Goal: Task Accomplishment & Management: Manage account settings

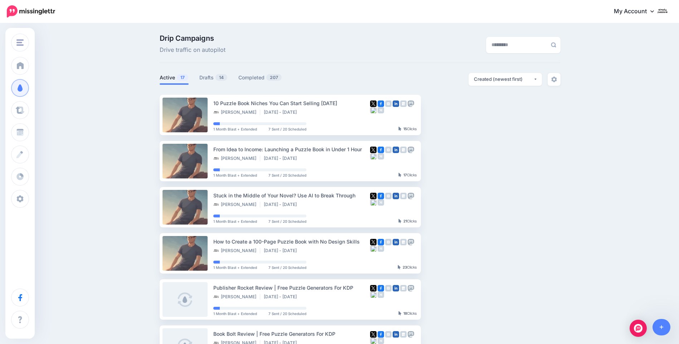
click at [654, 10] on icon at bounding box center [652, 11] width 4 height 6
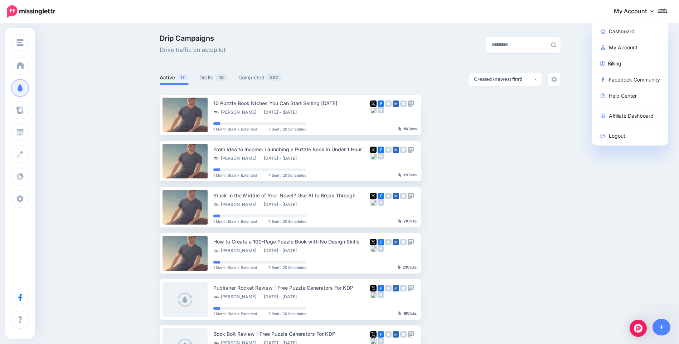
click at [534, 159] on ul "10 Puzzle Book Niches You Can Start Selling Today Sherwin C Aug 8 2025 - Feb 3 …" at bounding box center [360, 323] width 401 height 456
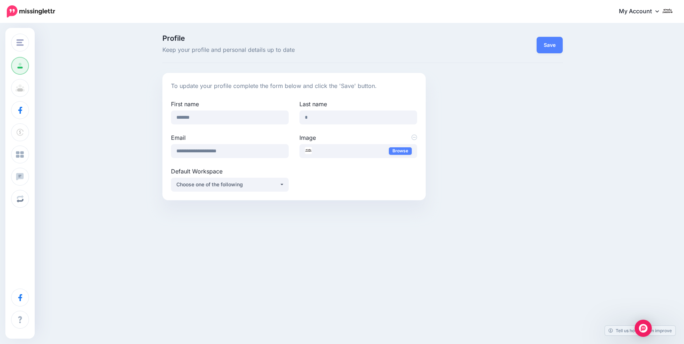
click at [659, 10] on icon at bounding box center [658, 11] width 4 height 6
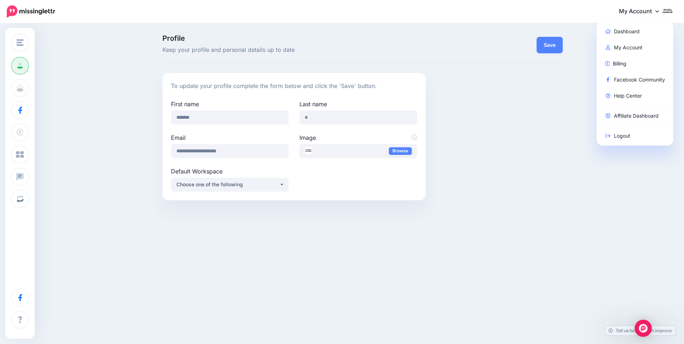
click at [658, 10] on icon at bounding box center [658, 11] width 4 height 6
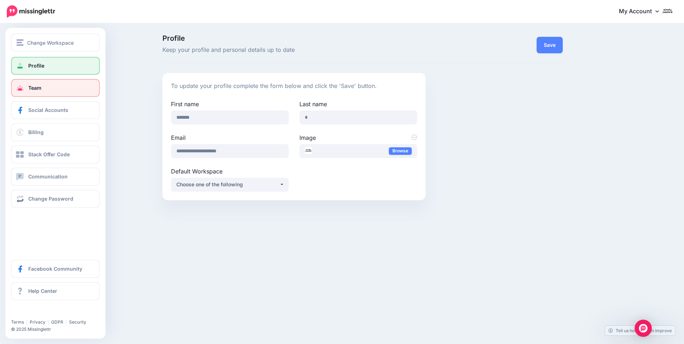
click at [35, 89] on span "Team" at bounding box center [34, 88] width 13 height 6
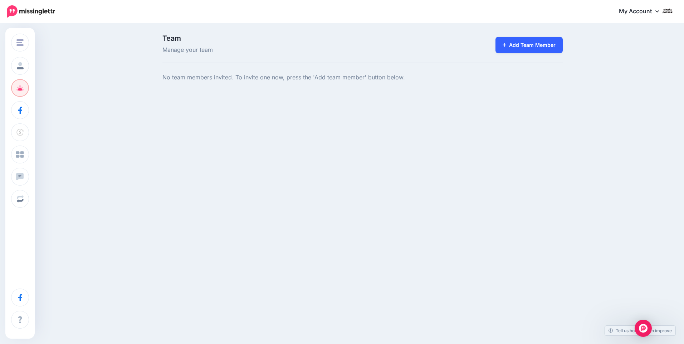
click at [516, 46] on link "Add Team Member" at bounding box center [530, 45] width 68 height 16
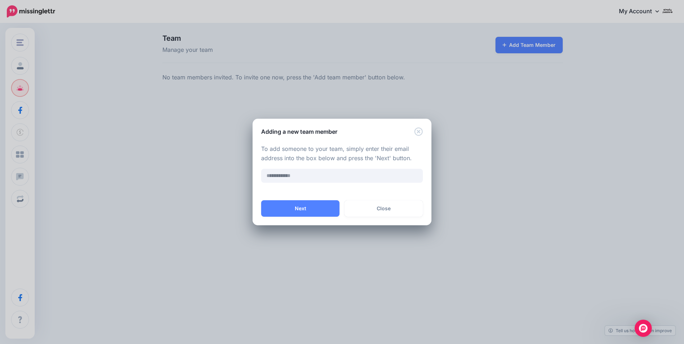
click at [657, 11] on div "Adding a new team member To add someone to your team, simply enter their email …" at bounding box center [342, 172] width 684 height 344
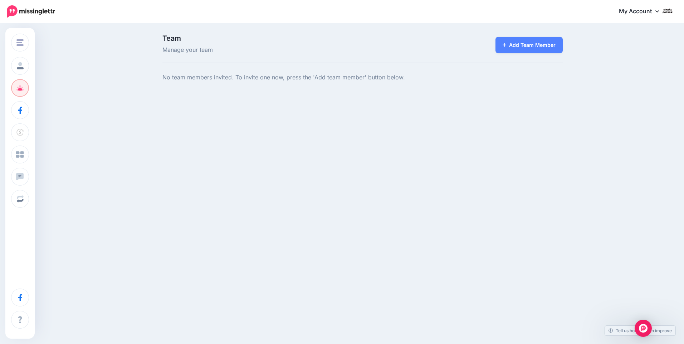
click at [657, 11] on icon at bounding box center [658, 11] width 4 height 2
click at [670, 10] on img at bounding box center [667, 10] width 11 height 11
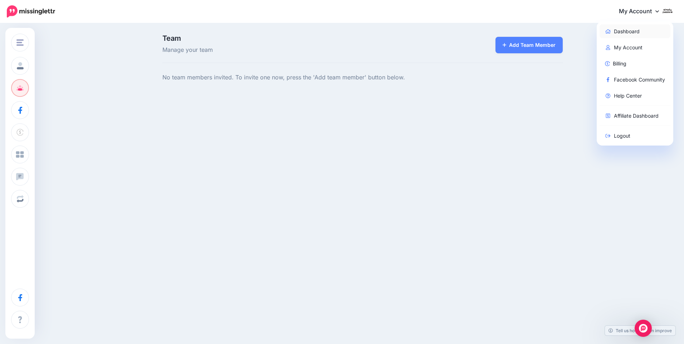
click at [634, 29] on link "Dashboard" at bounding box center [635, 31] width 71 height 14
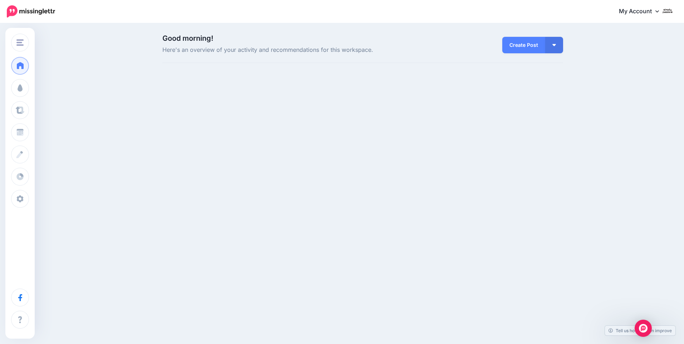
click at [668, 13] on img at bounding box center [667, 10] width 11 height 11
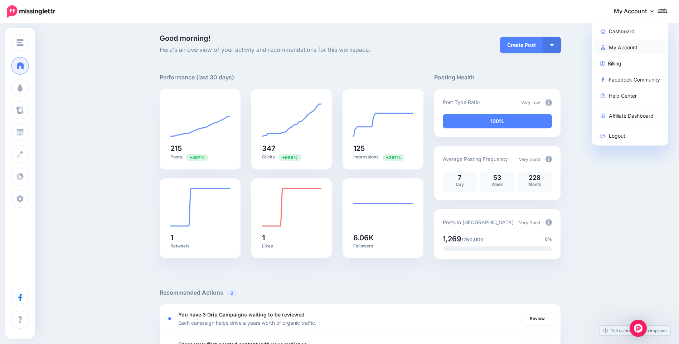
click at [625, 44] on link "My Account" at bounding box center [629, 47] width 71 height 14
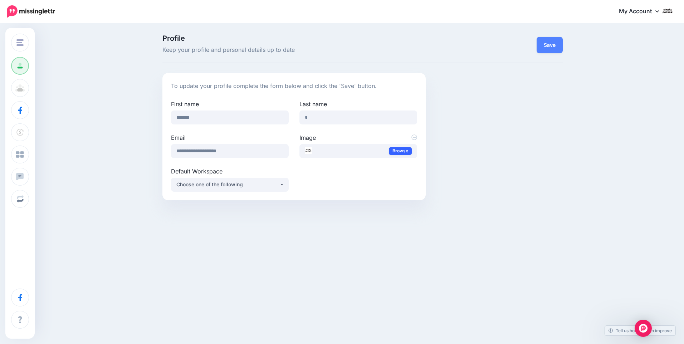
click at [394, 150] on link "Browse" at bounding box center [400, 151] width 23 height 8
click at [553, 47] on button "Save" at bounding box center [550, 45] width 26 height 16
click at [671, 9] on img at bounding box center [667, 10] width 11 height 11
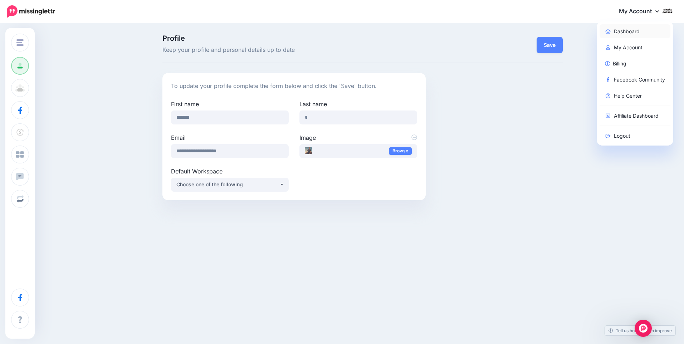
drag, startPoint x: 634, startPoint y: 29, endPoint x: 625, endPoint y: 31, distance: 9.2
click at [634, 29] on link "Dashboard" at bounding box center [635, 31] width 71 height 14
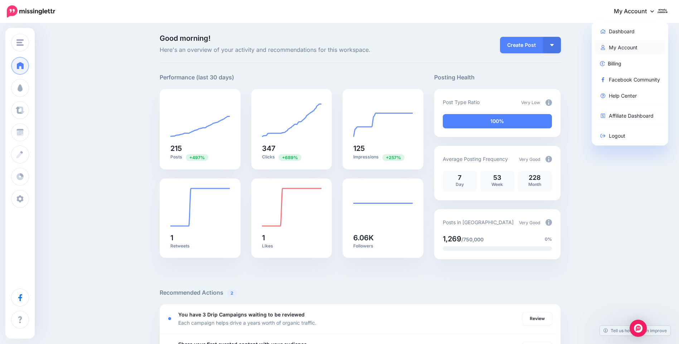
click at [625, 50] on link "My Account" at bounding box center [629, 47] width 71 height 14
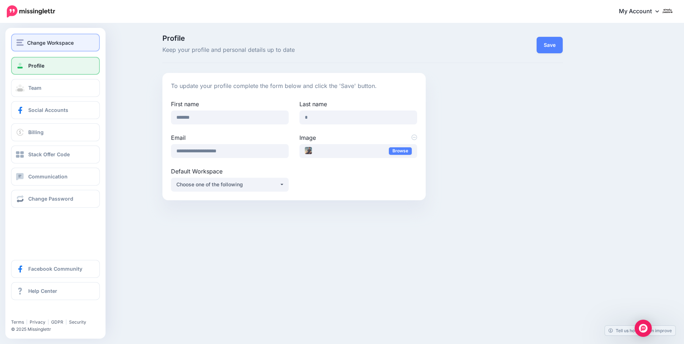
click at [26, 48] on button "Change Workspace" at bounding box center [55, 43] width 89 height 18
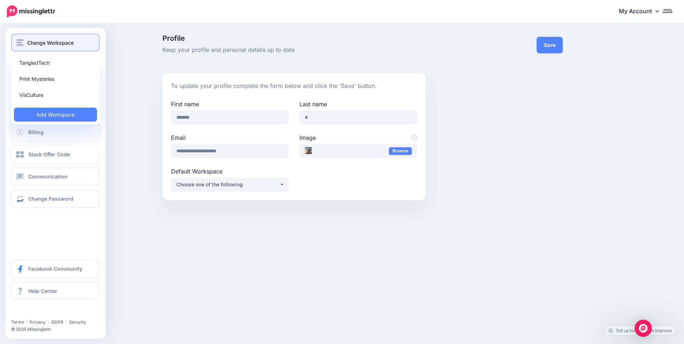
click at [26, 48] on button "Change Workspace" at bounding box center [55, 43] width 89 height 18
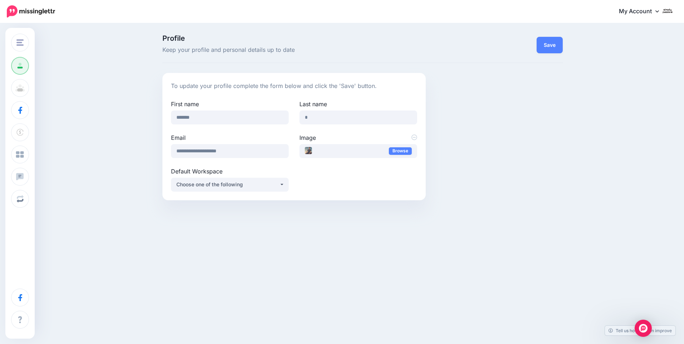
click at [665, 15] on img at bounding box center [667, 10] width 11 height 11
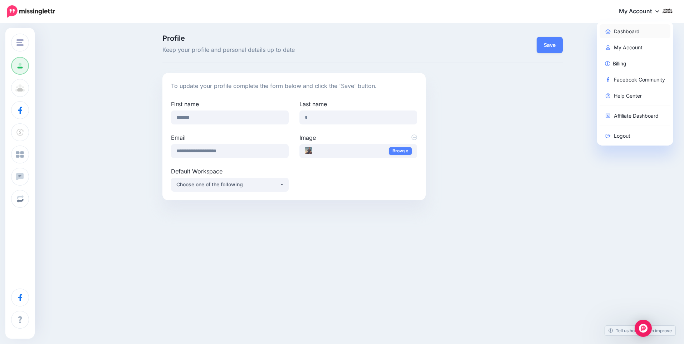
click at [628, 29] on link "Dashboard" at bounding box center [635, 31] width 71 height 14
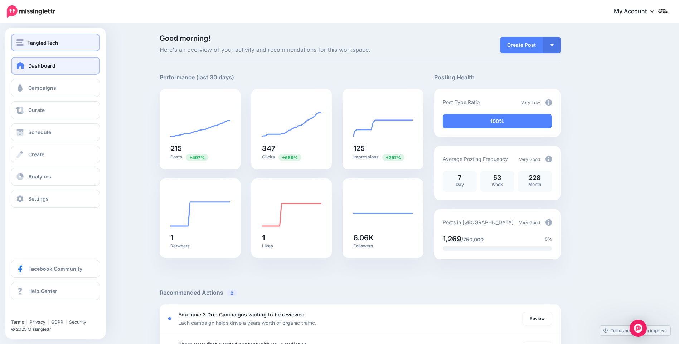
click at [30, 42] on span "TangledTech" at bounding box center [42, 43] width 31 height 8
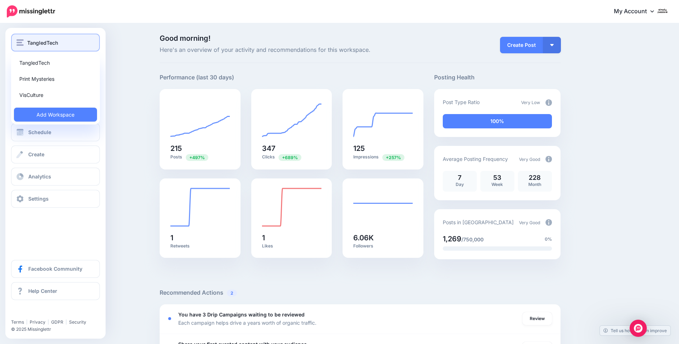
click at [30, 42] on span "TangledTech" at bounding box center [42, 43] width 31 height 8
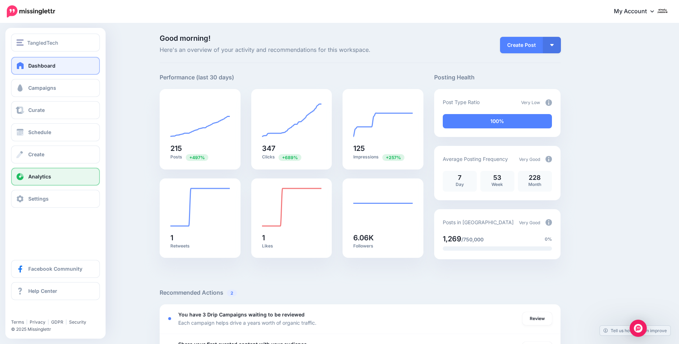
click at [31, 175] on span "Analytics" at bounding box center [39, 177] width 23 height 6
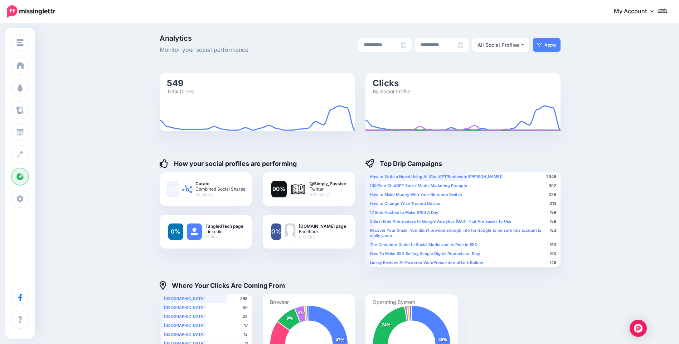
click at [607, 67] on div "**********" at bounding box center [339, 264] width 679 height 481
